Goal: Task Accomplishment & Management: Use online tool/utility

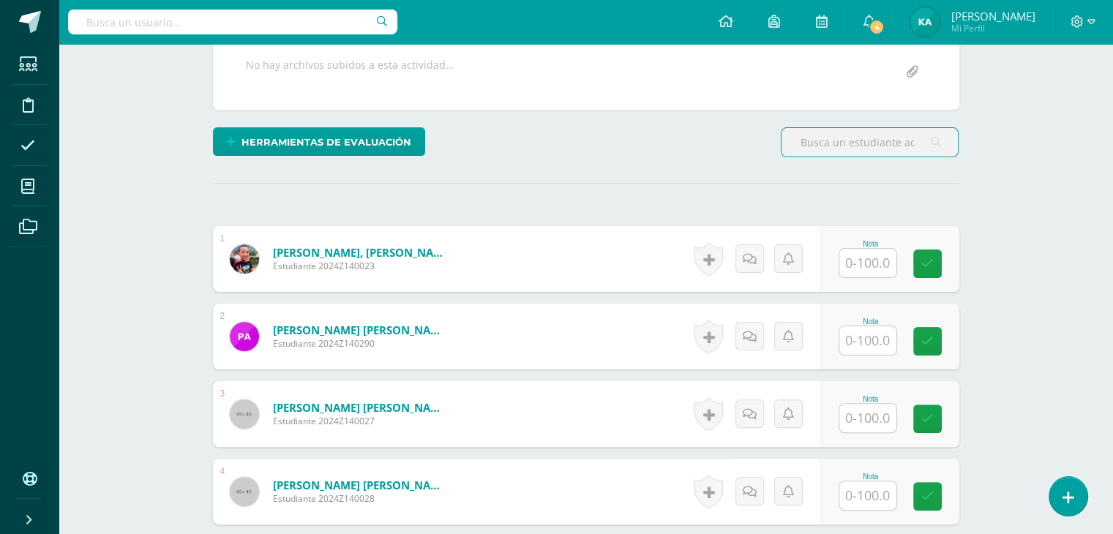
scroll to position [313, 0]
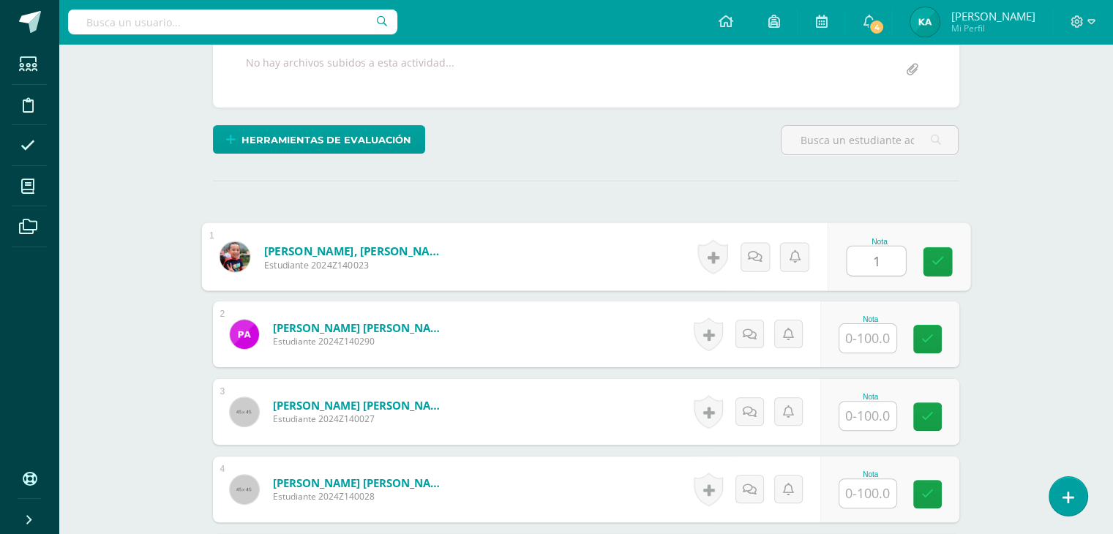
click at [875, 264] on input "1" at bounding box center [876, 261] width 59 height 29
type input "100"
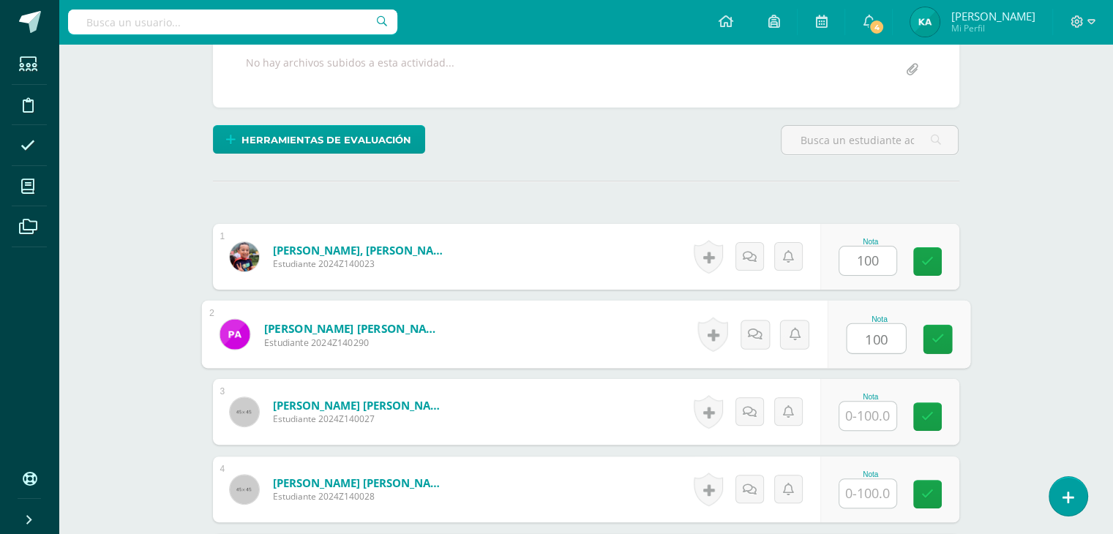
type input "100"
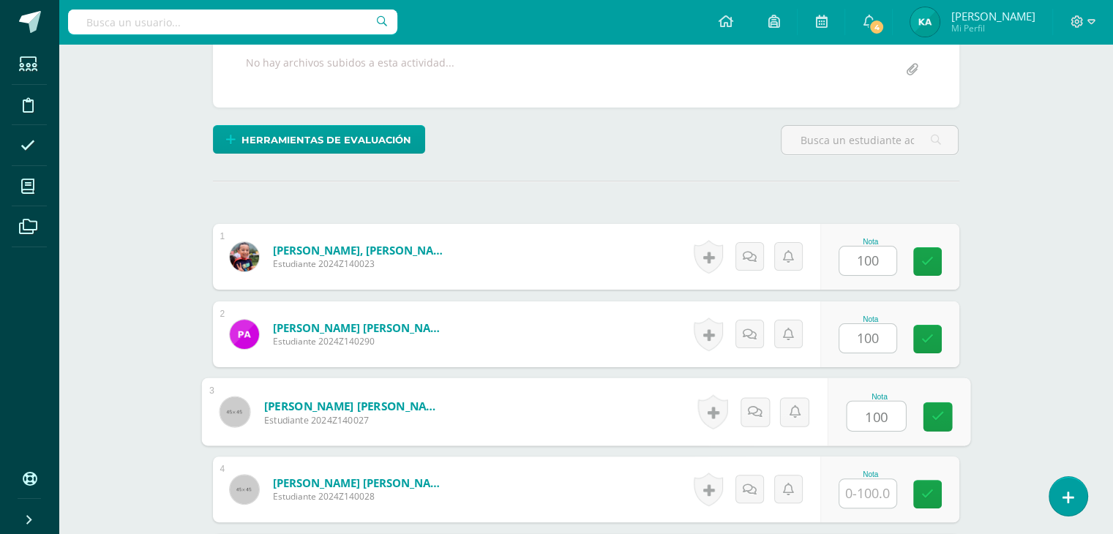
type input "100"
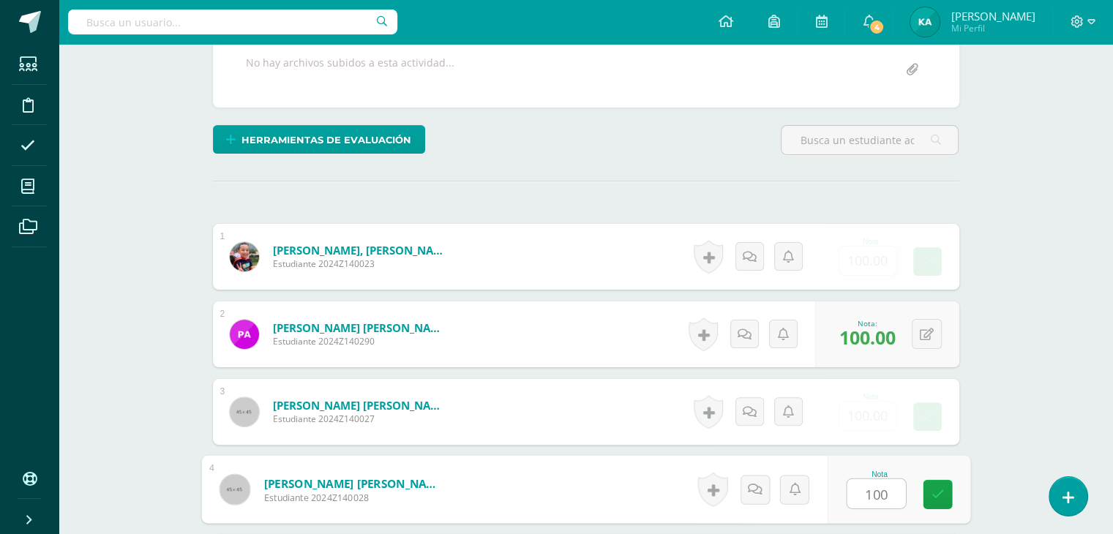
type input "100"
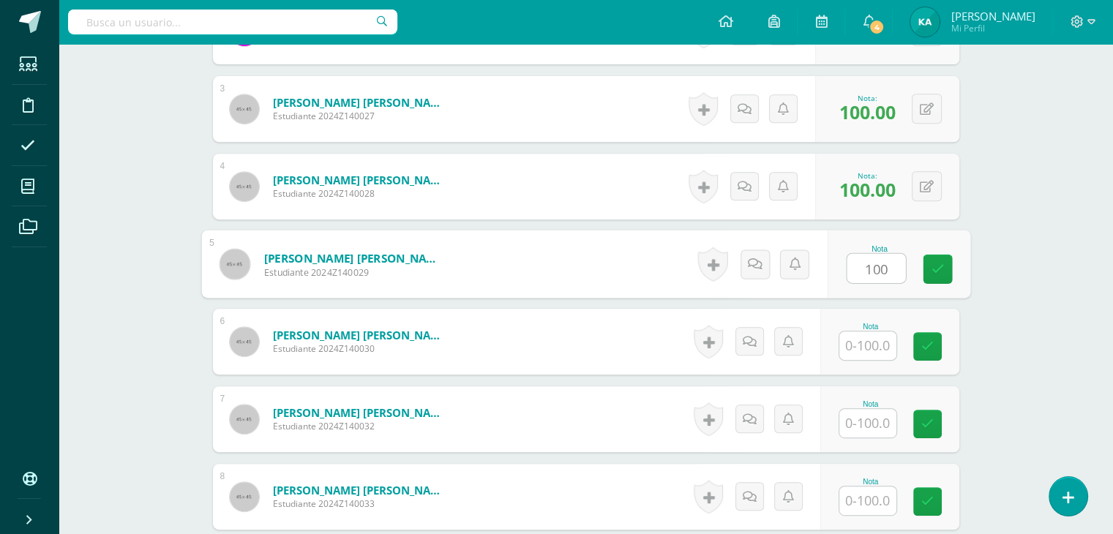
type input "100"
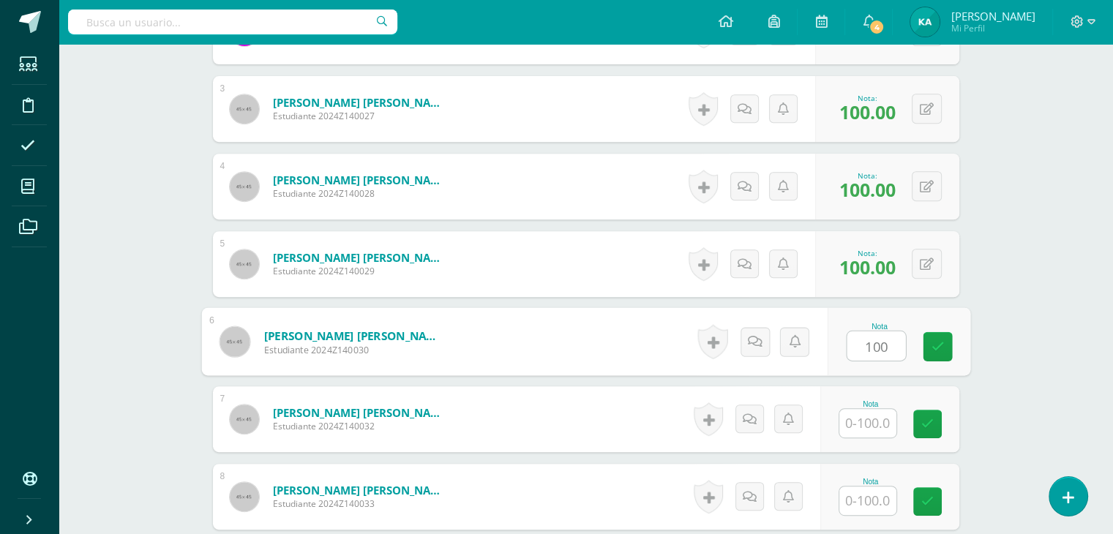
type input "100"
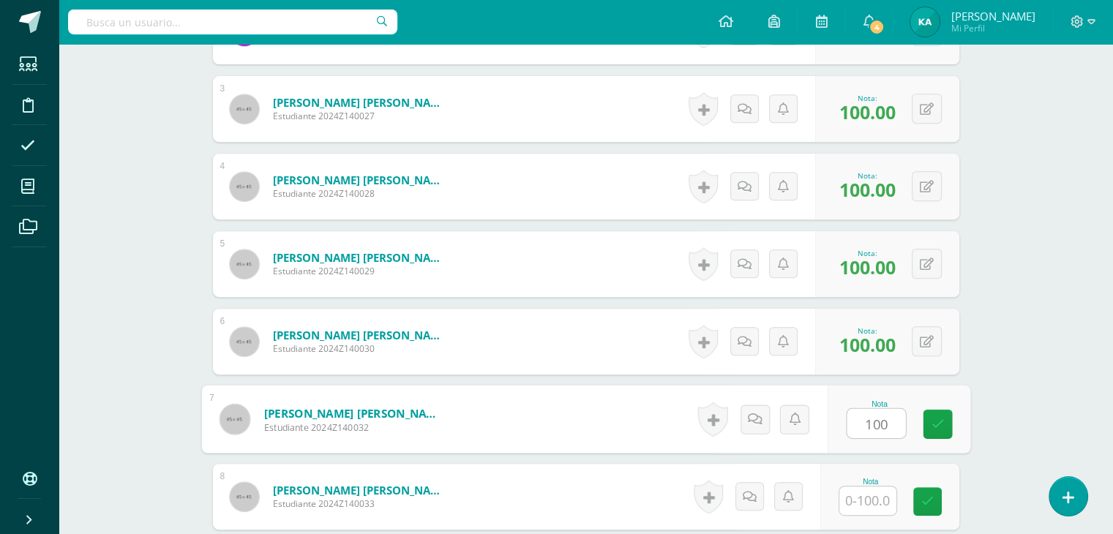
type input "100"
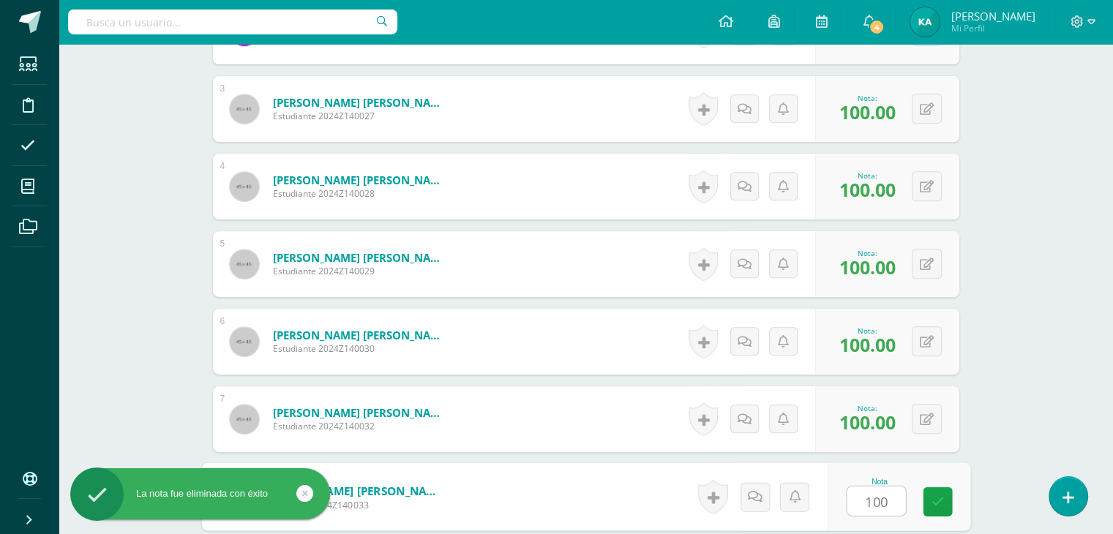
type input "100"
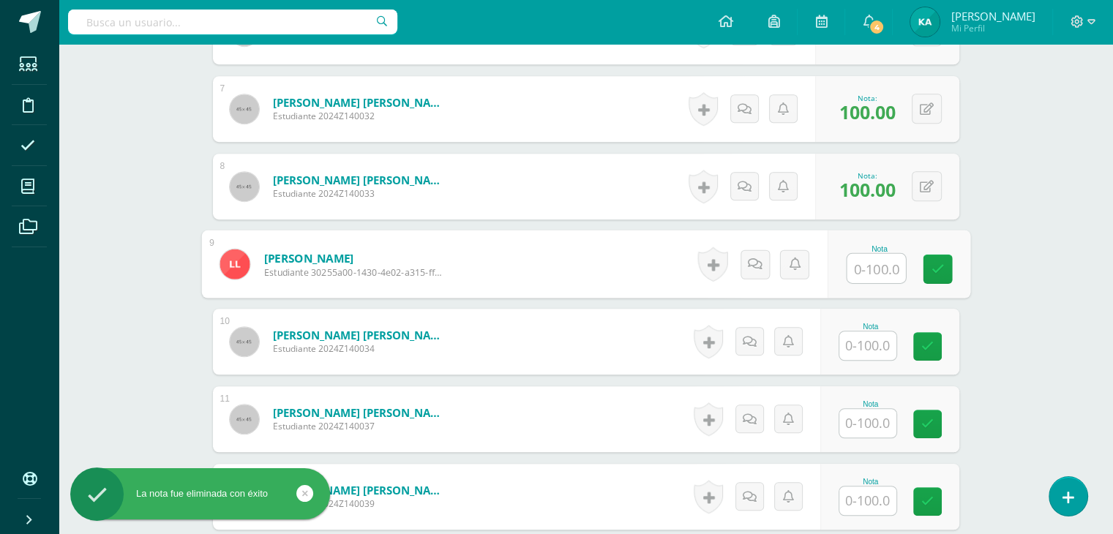
scroll to position [1070, 0]
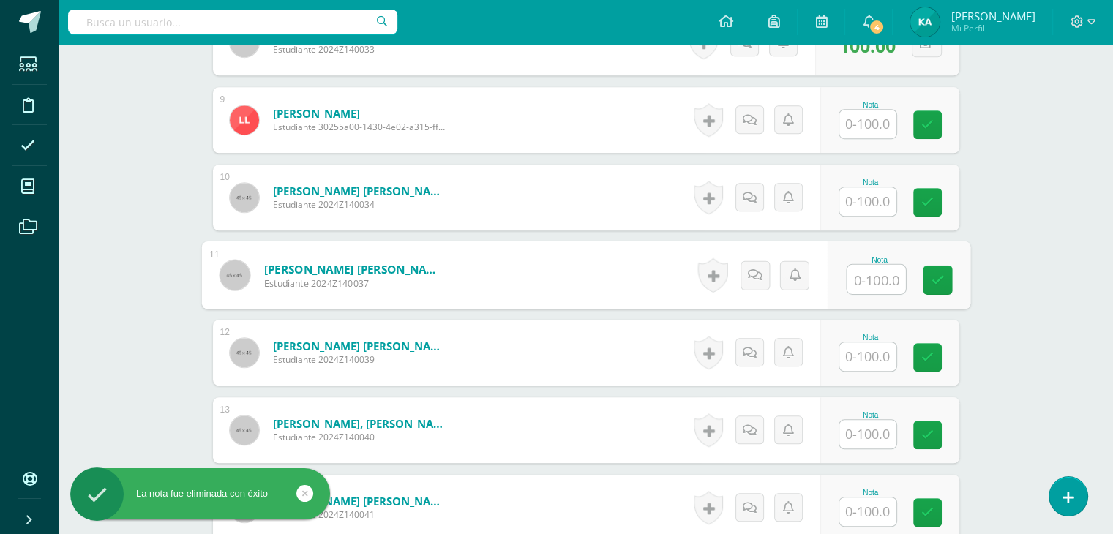
click at [859, 275] on input "text" at bounding box center [876, 279] width 59 height 29
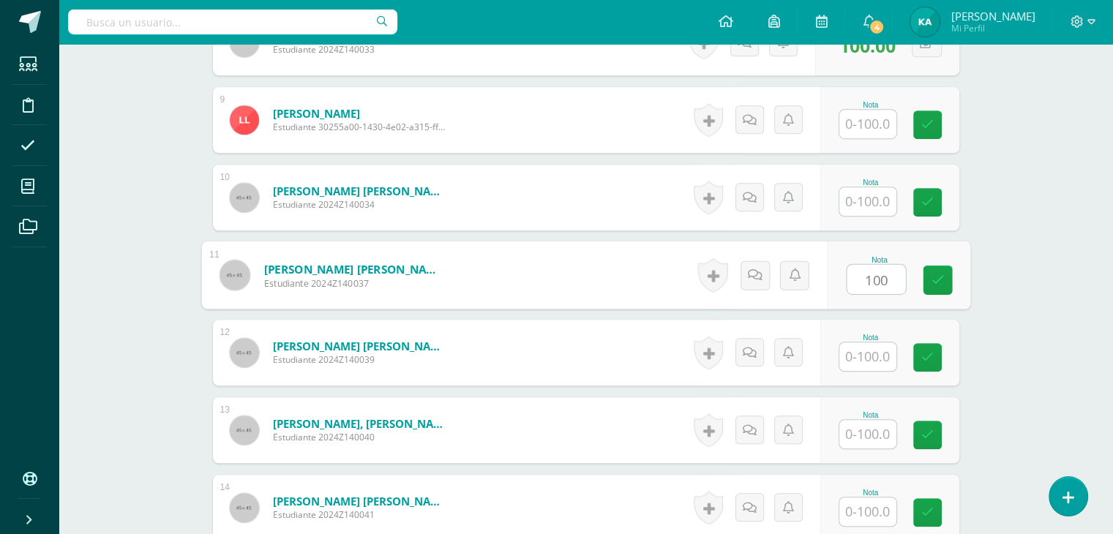
type input "100"
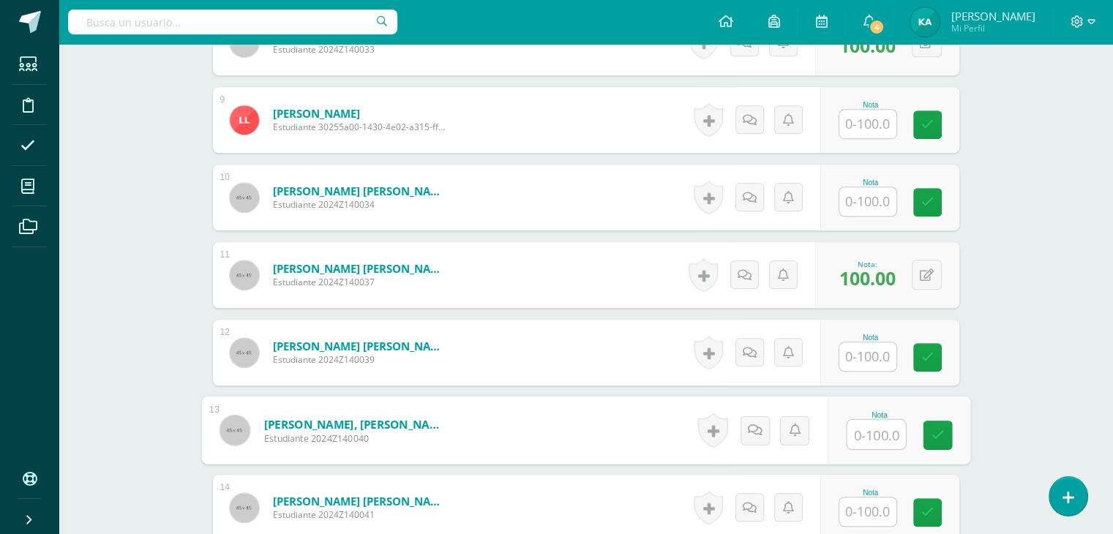
click at [861, 433] on input "text" at bounding box center [876, 434] width 59 height 29
type input "100"
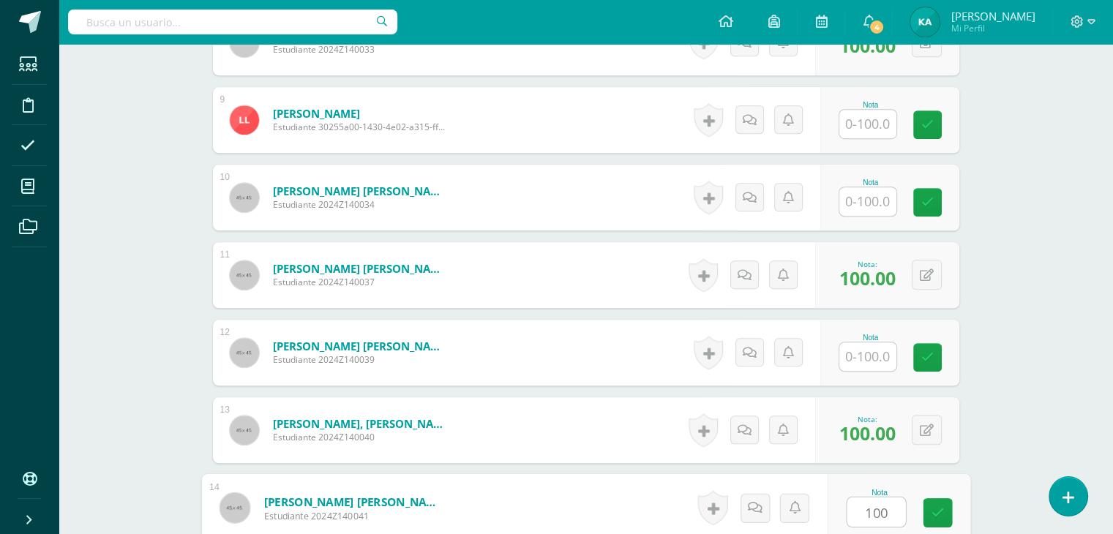
type input "100"
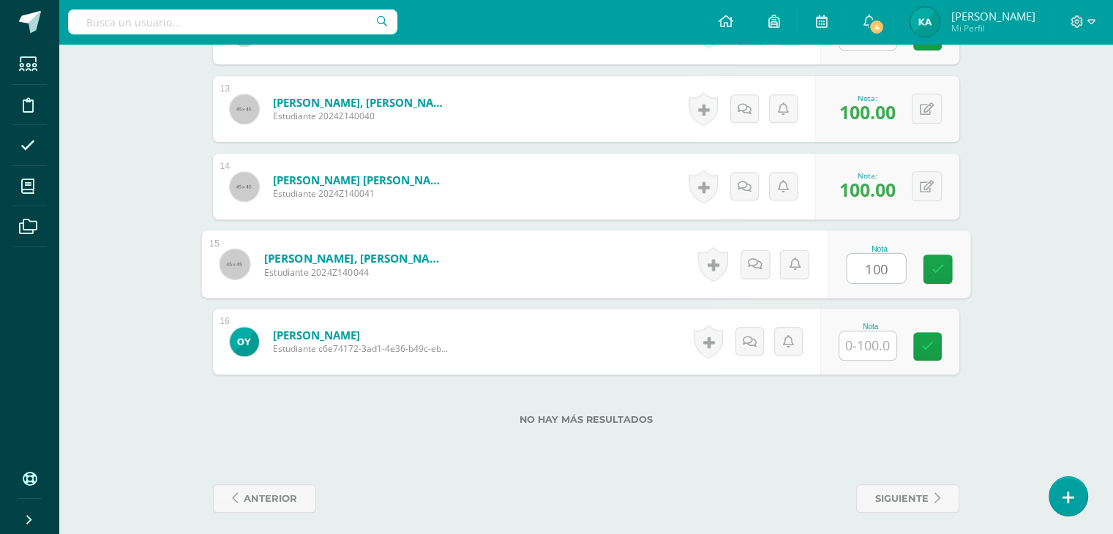
type input "100"
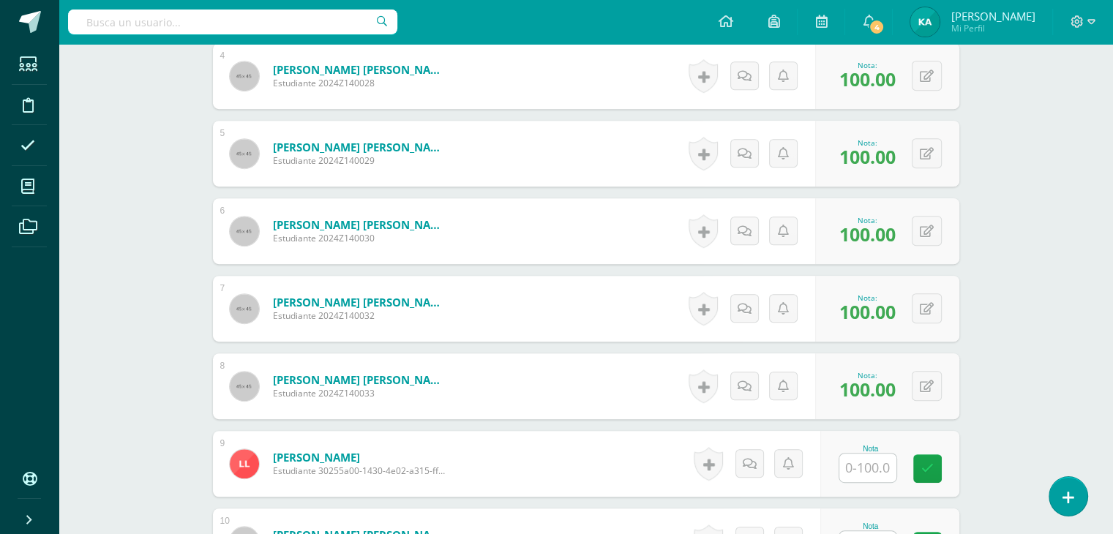
scroll to position [0, 0]
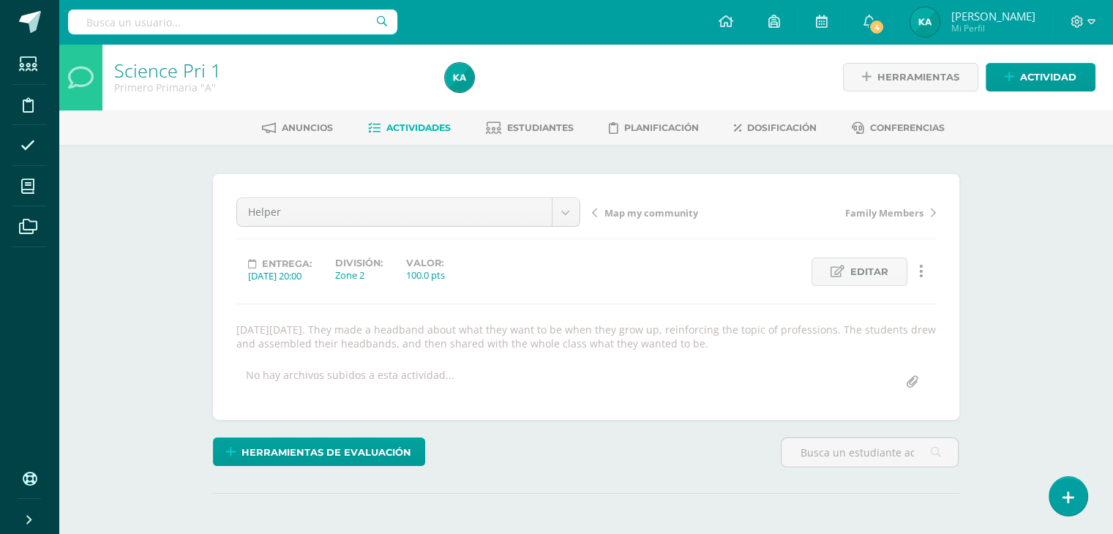
click at [449, 130] on ul "Anuncios Actividades Estudiantes Planificación Dosificación Conferencias" at bounding box center [603, 128] width 1055 height 24
click at [427, 127] on span "Actividades" at bounding box center [418, 127] width 64 height 11
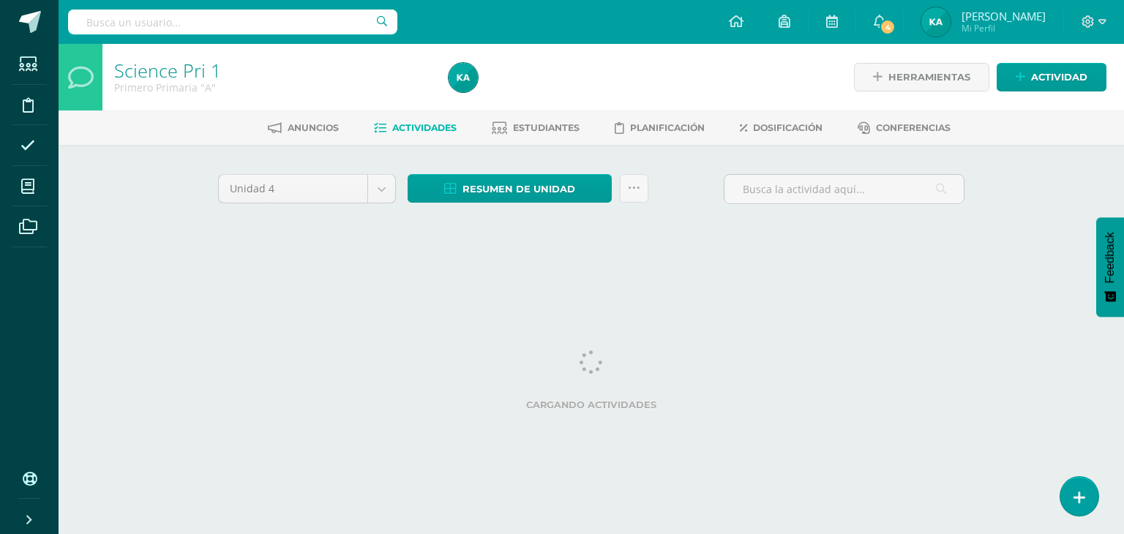
click at [433, 131] on span "Actividades" at bounding box center [424, 127] width 64 height 11
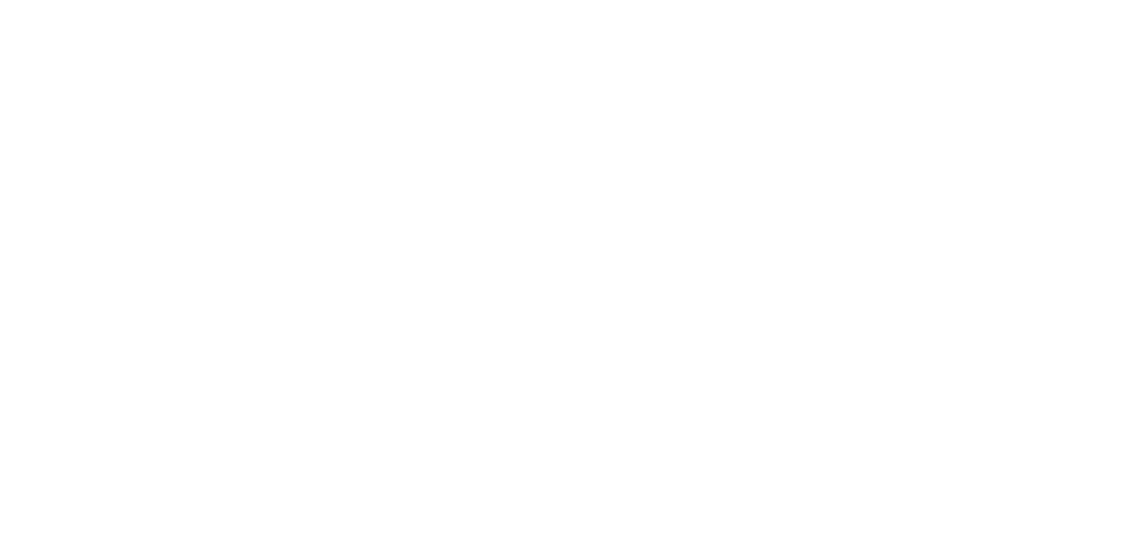
click at [0, 0] on html at bounding box center [0, 0] width 0 height 0
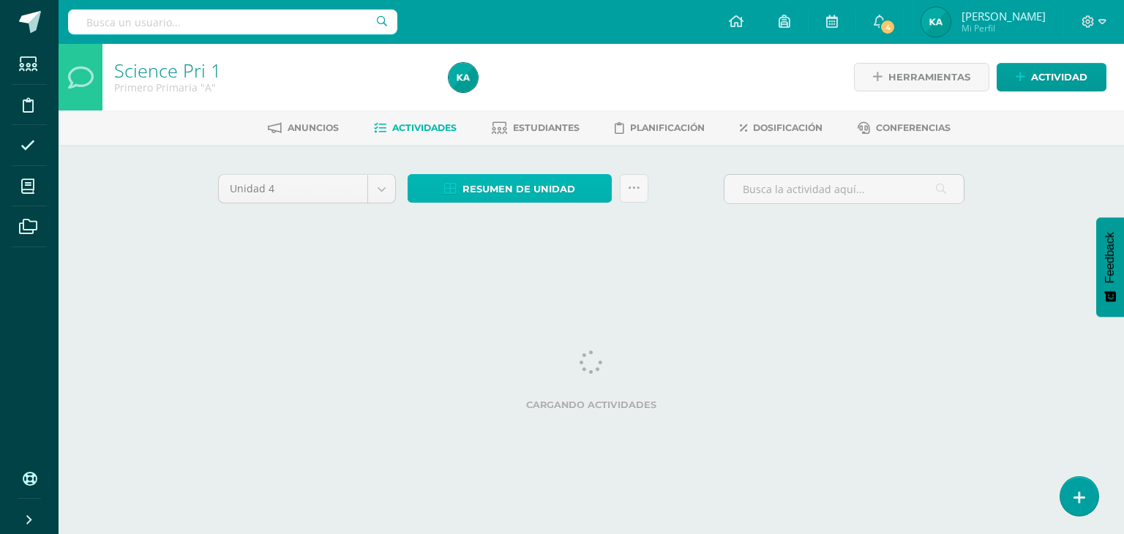
click at [508, 192] on span "Resumen de unidad" at bounding box center [519, 189] width 113 height 27
click at [505, 179] on span "Resumen de unidad" at bounding box center [519, 189] width 113 height 27
click at [515, 187] on span "Resumen de unidad" at bounding box center [519, 189] width 113 height 27
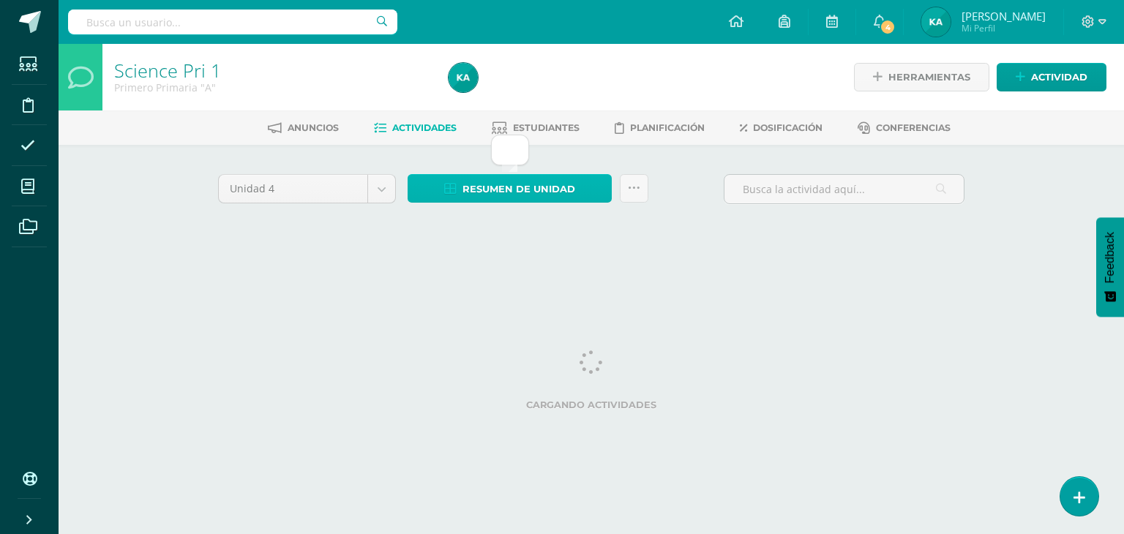
click at [515, 187] on span "Resumen de unidad" at bounding box center [519, 189] width 113 height 27
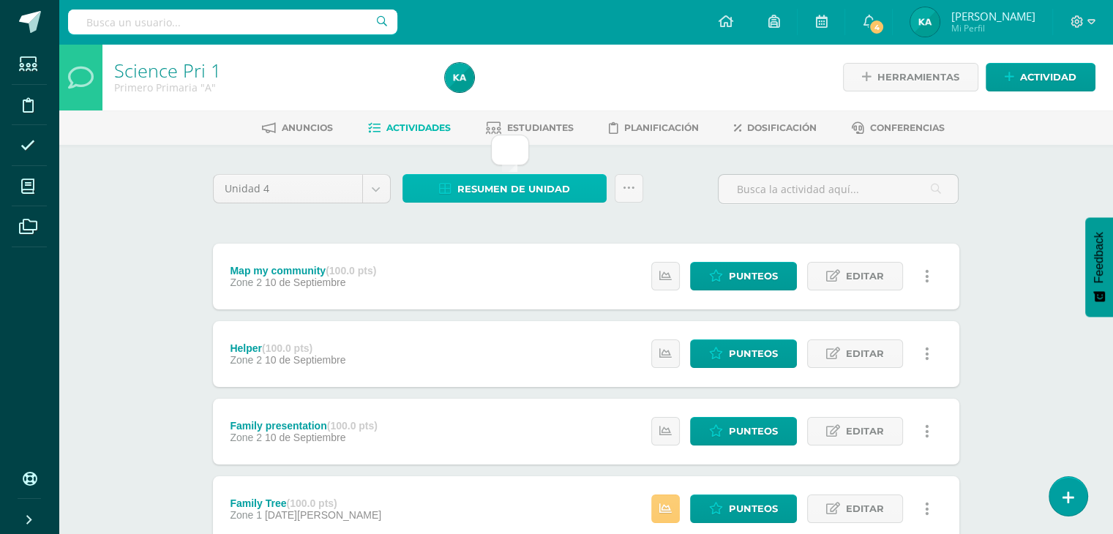
click at [515, 187] on span "Resumen de unidad" at bounding box center [513, 189] width 113 height 27
click at [491, 189] on span "Resumen de unidad" at bounding box center [513, 189] width 113 height 27
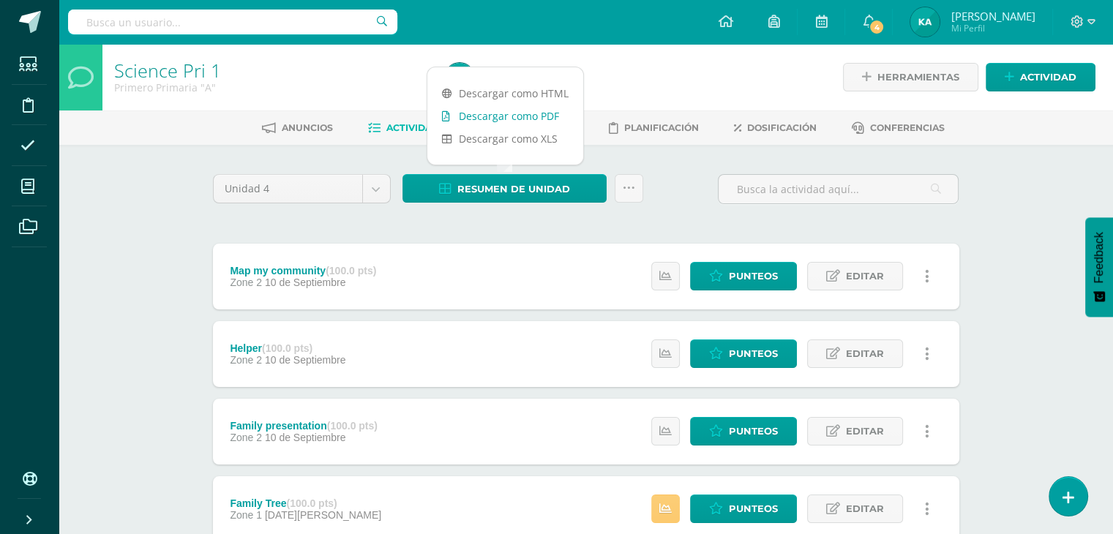
click at [523, 118] on link "Descargar como PDF" at bounding box center [505, 116] width 156 height 23
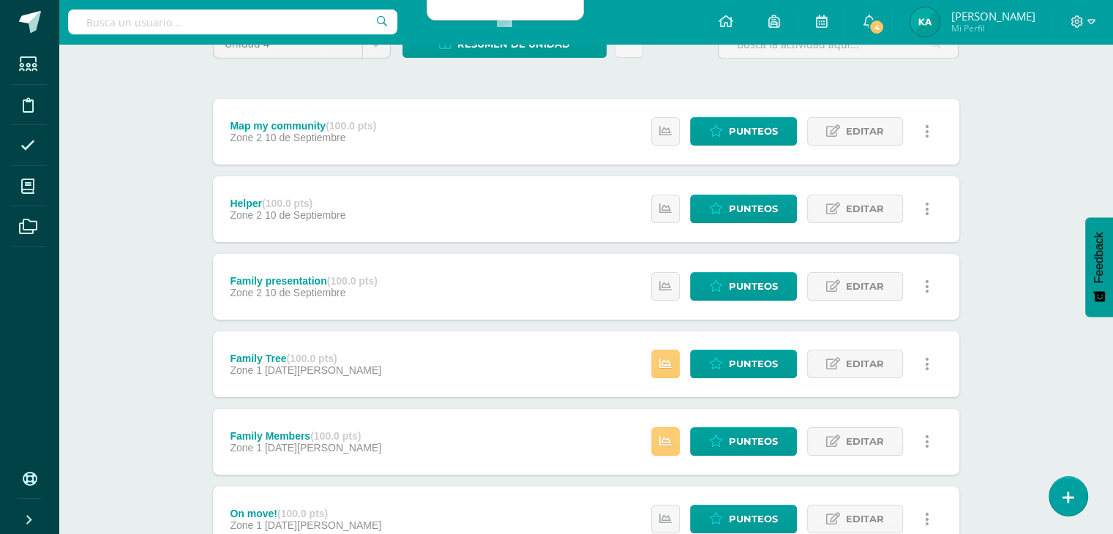
scroll to position [143, 0]
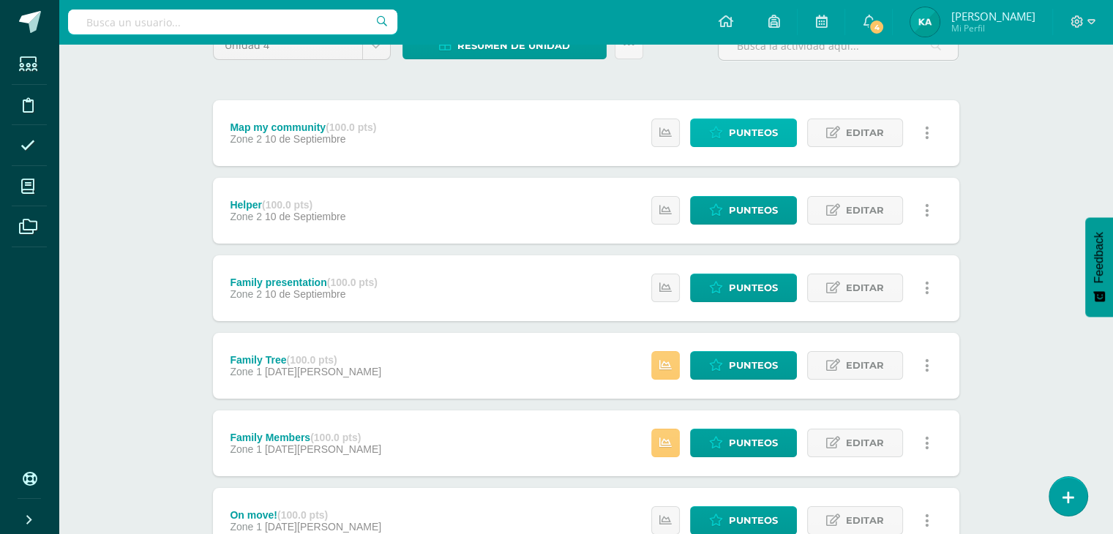
click at [745, 132] on span "Punteos" at bounding box center [753, 132] width 49 height 27
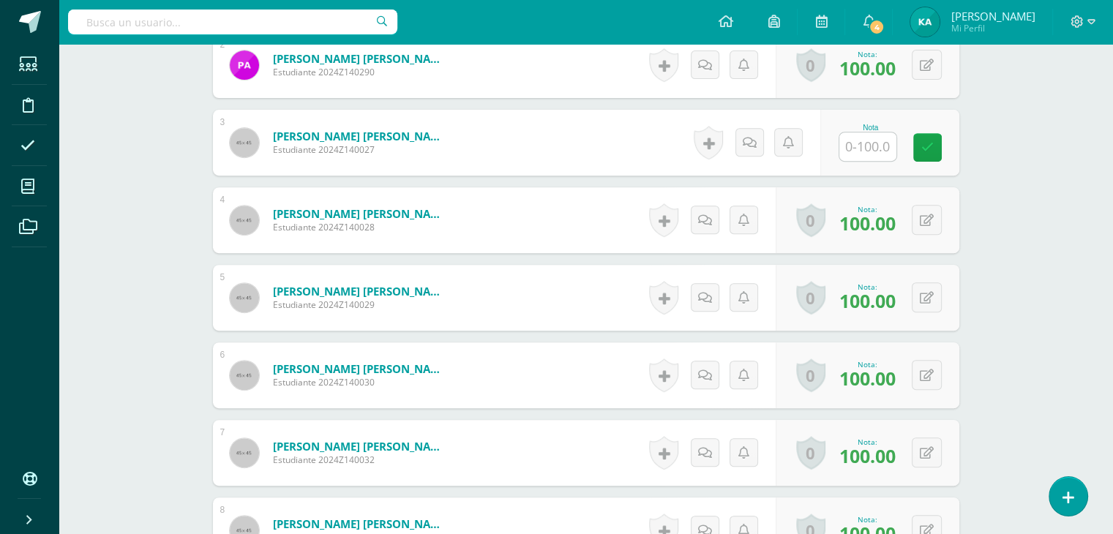
scroll to position [460, 0]
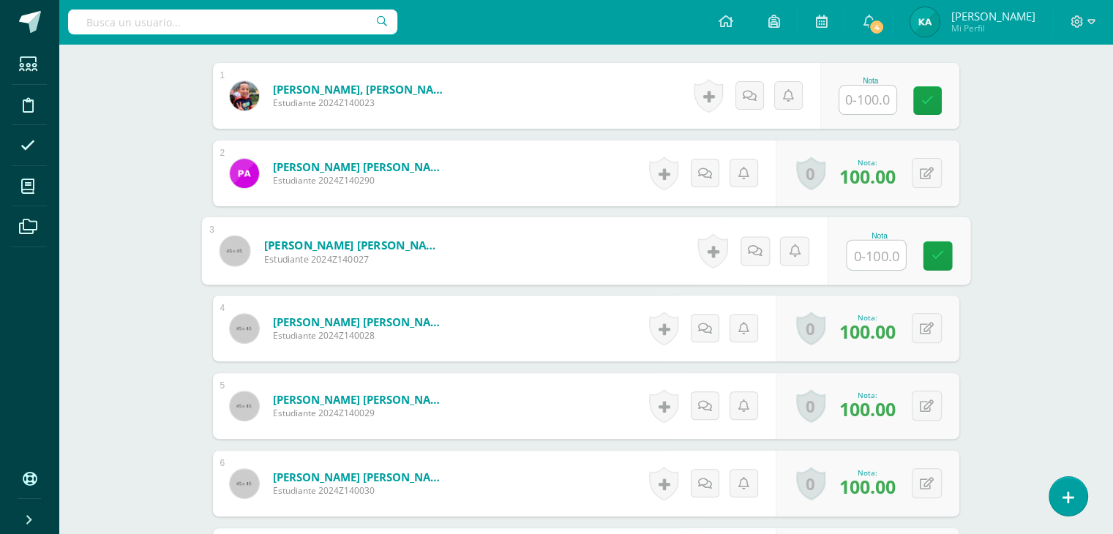
click at [877, 250] on input "text" at bounding box center [876, 255] width 59 height 29
type input "100"
click at [930, 258] on link at bounding box center [937, 256] width 29 height 29
